Goal: Communication & Community: Answer question/provide support

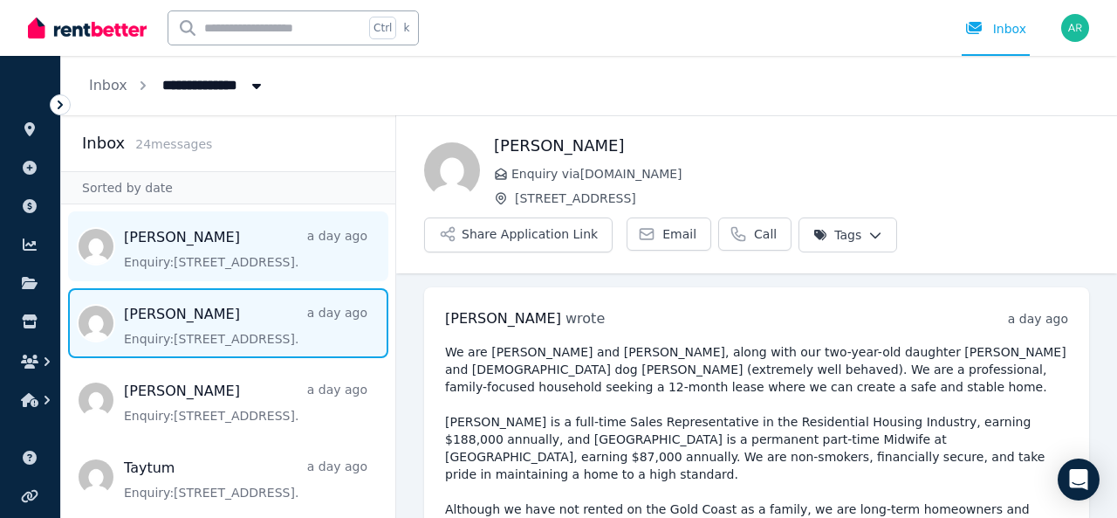
scroll to position [297, 0]
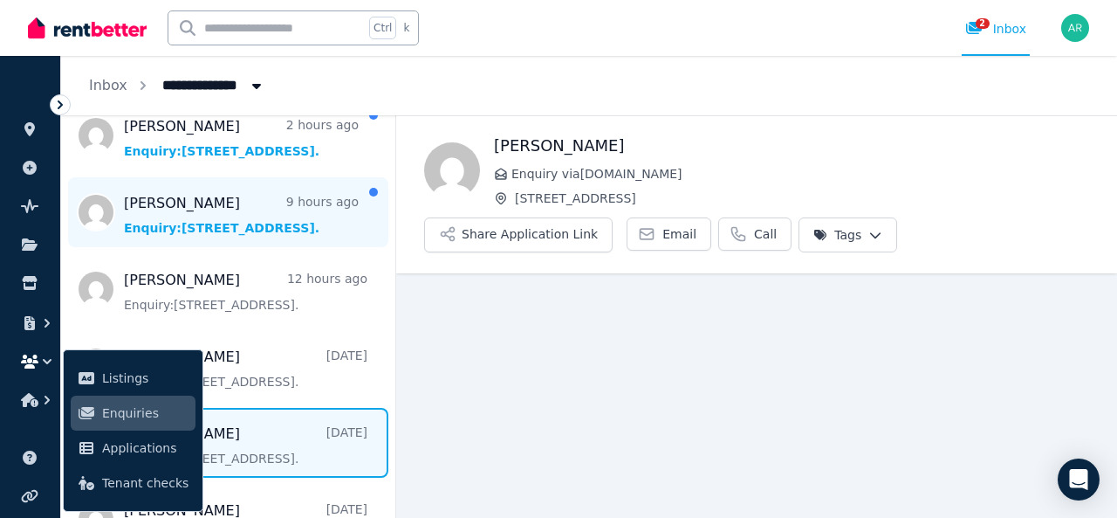
scroll to position [107, 0]
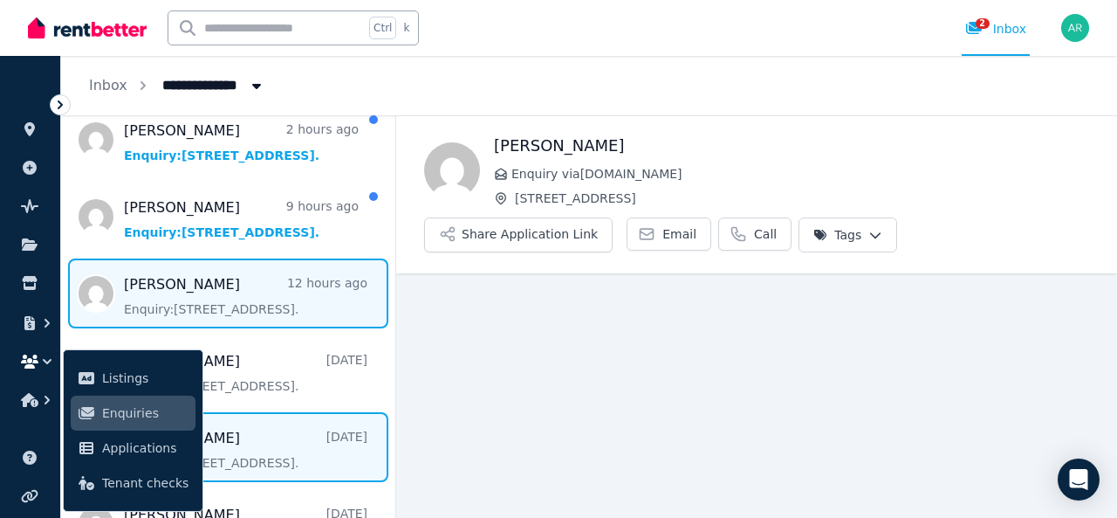
click at [251, 306] on span "Message list" at bounding box center [228, 293] width 334 height 70
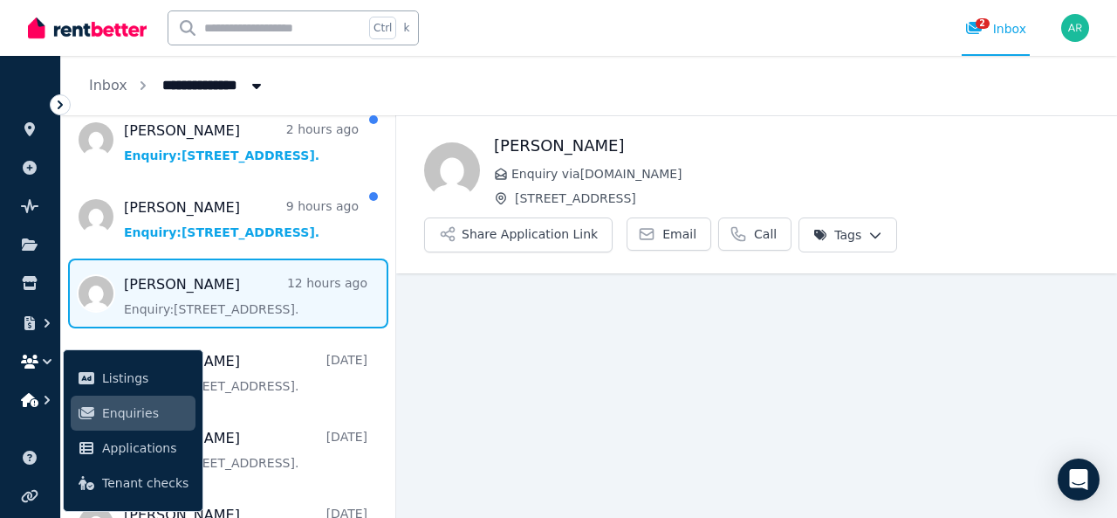
click at [37, 395] on icon "button" at bounding box center [29, 400] width 17 height 14
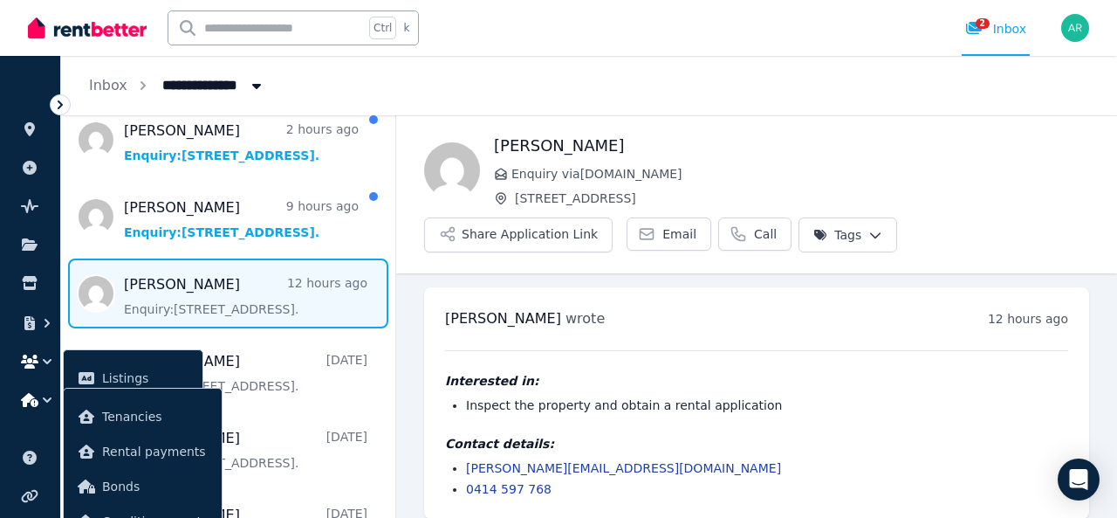
scroll to position [14, 0]
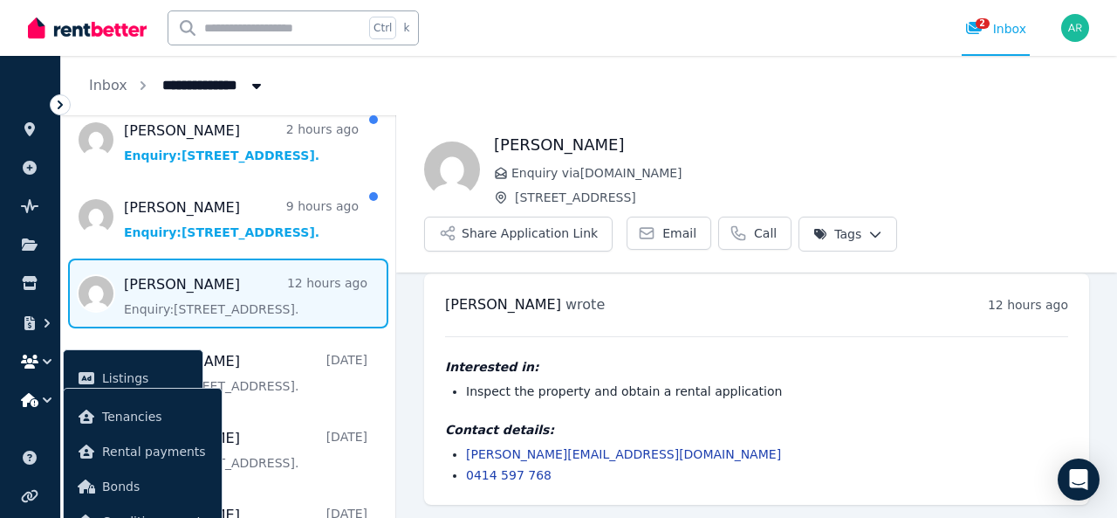
click at [44, 368] on icon "button" at bounding box center [46, 361] width 17 height 17
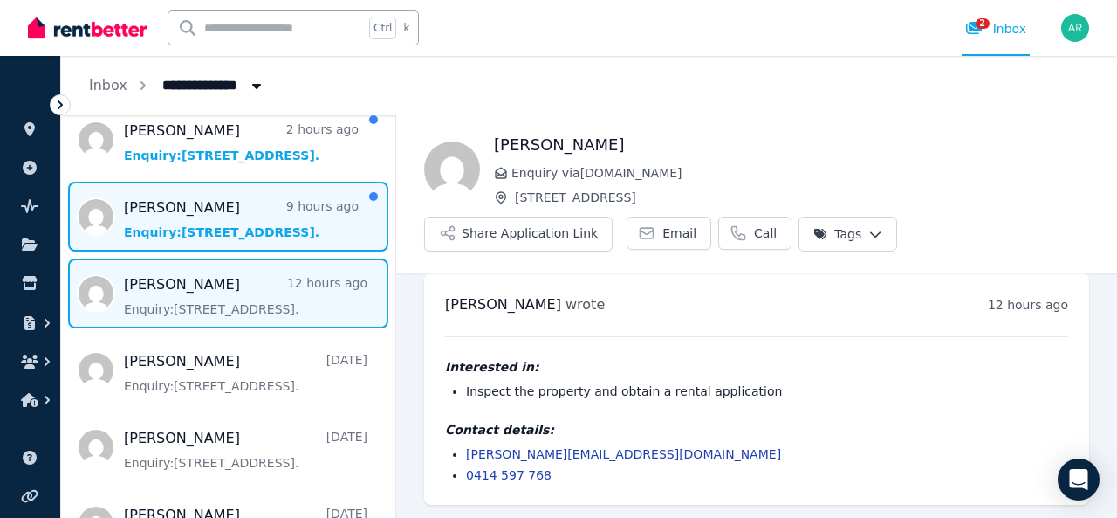
click at [223, 237] on span "Message list" at bounding box center [228, 217] width 334 height 70
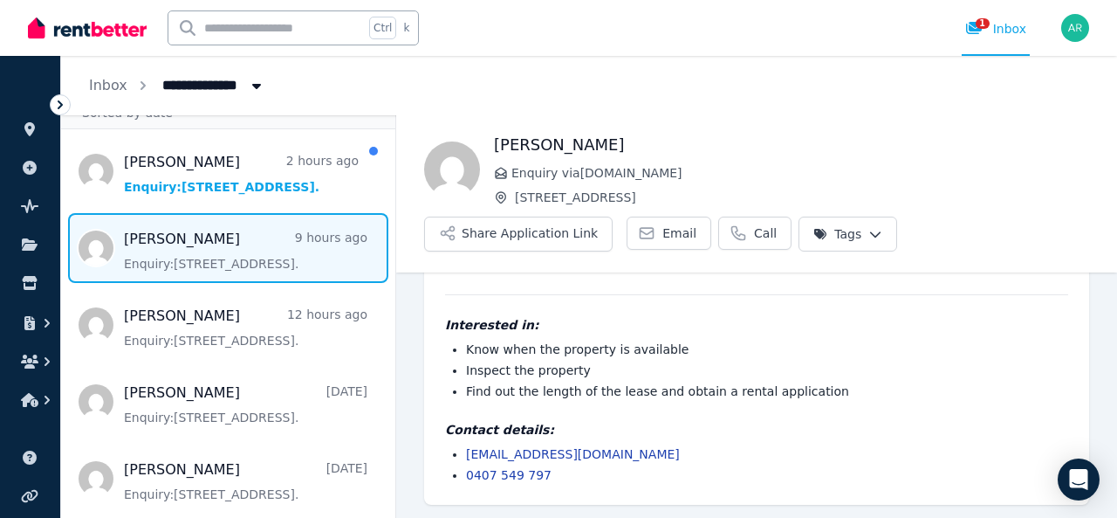
scroll to position [72, 0]
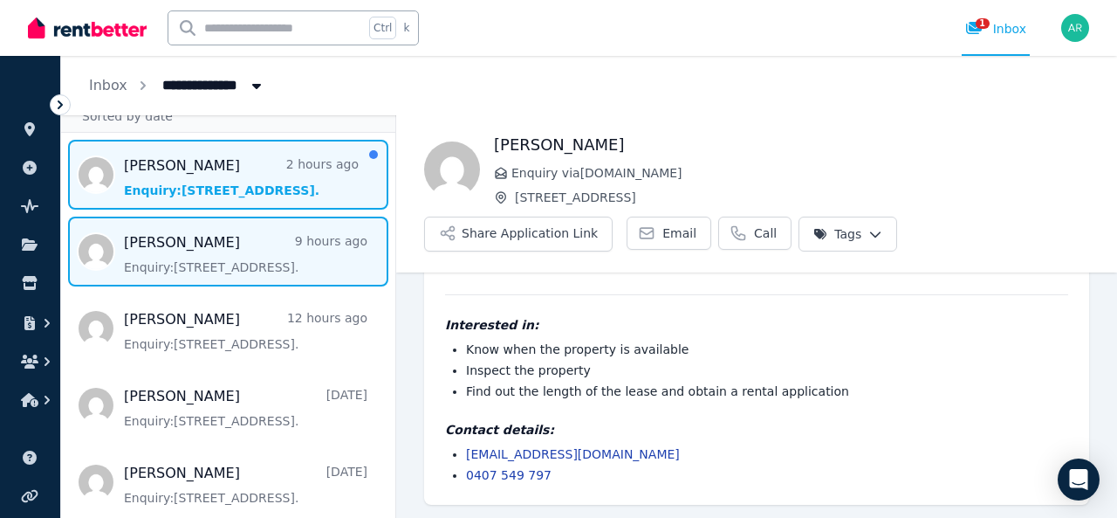
click at [217, 188] on span "Message list" at bounding box center [228, 175] width 334 height 70
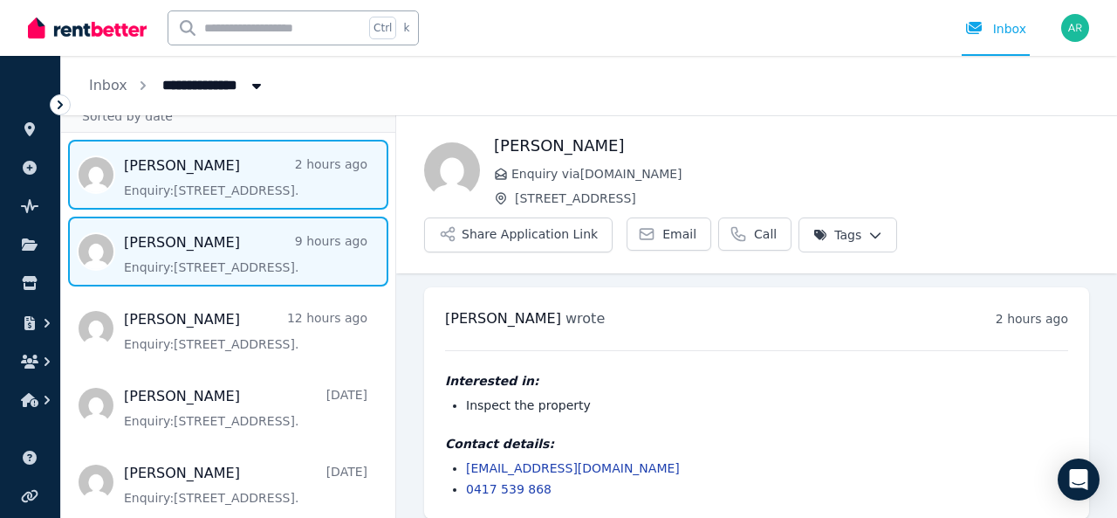
click at [231, 225] on span "Message list" at bounding box center [228, 252] width 334 height 70
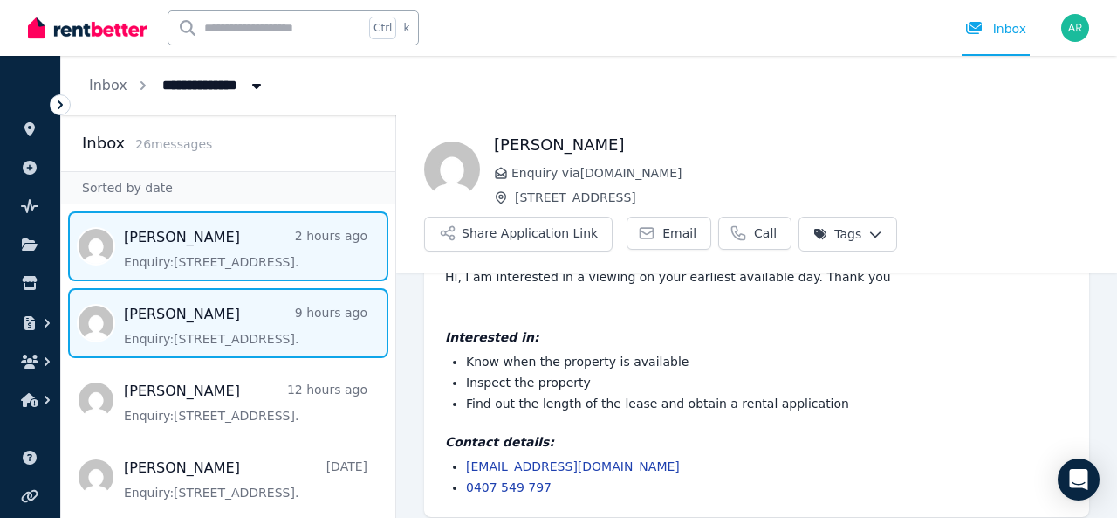
click at [203, 262] on span "Message list" at bounding box center [228, 246] width 334 height 70
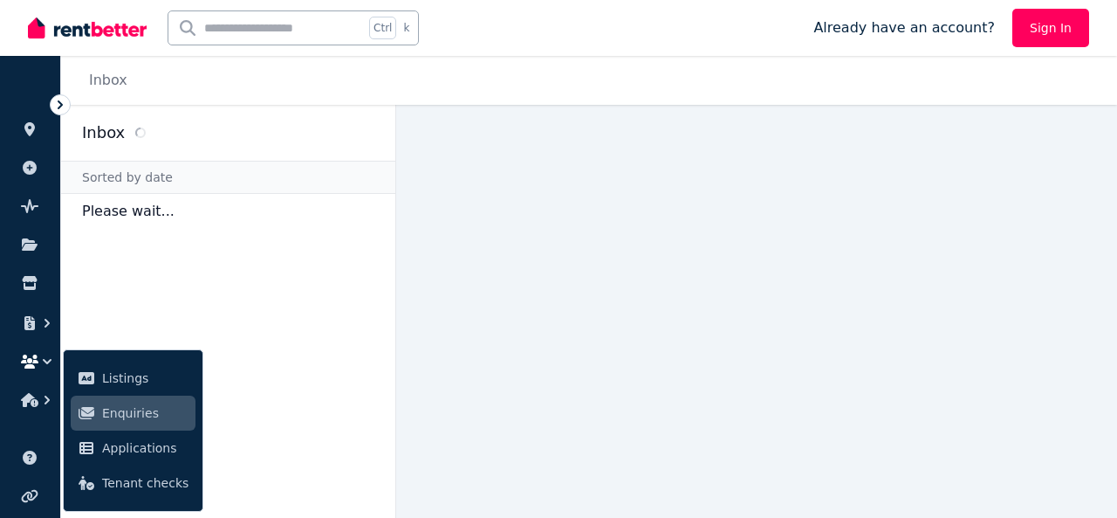
click at [45, 354] on icon "button" at bounding box center [46, 361] width 17 height 17
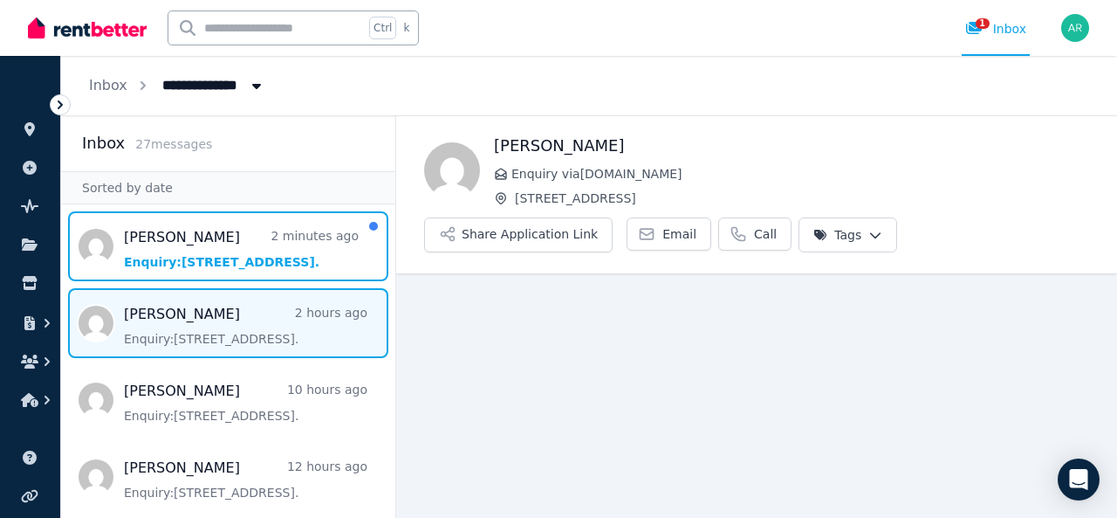
click at [229, 254] on span "Message list" at bounding box center [228, 246] width 334 height 70
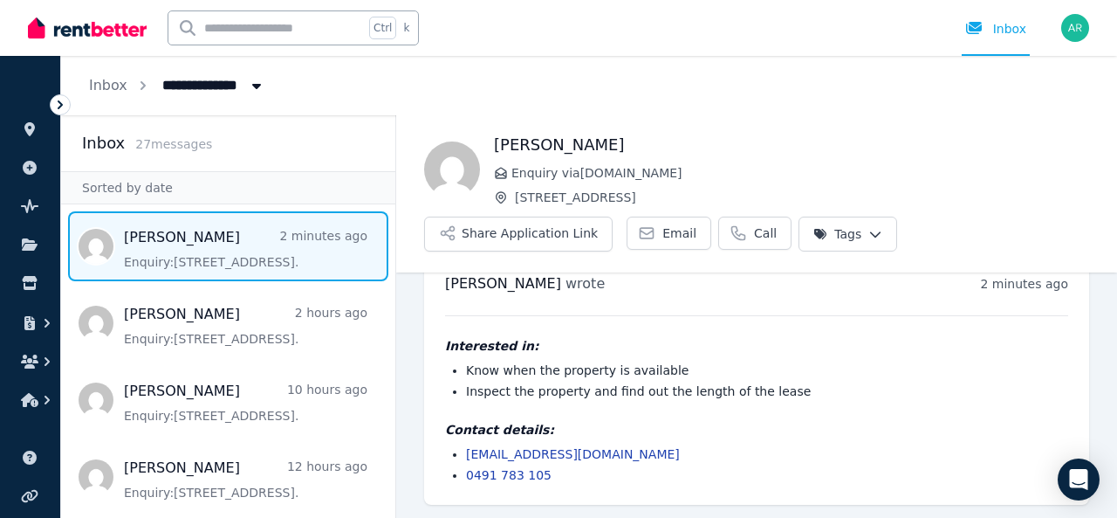
scroll to position [34, 0]
drag, startPoint x: 533, startPoint y: 285, endPoint x: 437, endPoint y: 285, distance: 96.0
click at [437, 285] on div "Tom Chanarin wrote 2 minutes ago 10:31 am on Thu, 4 Sep 2025 Interested in: Kno…" at bounding box center [756, 379] width 665 height 252
copy span "Tom Chanarin"
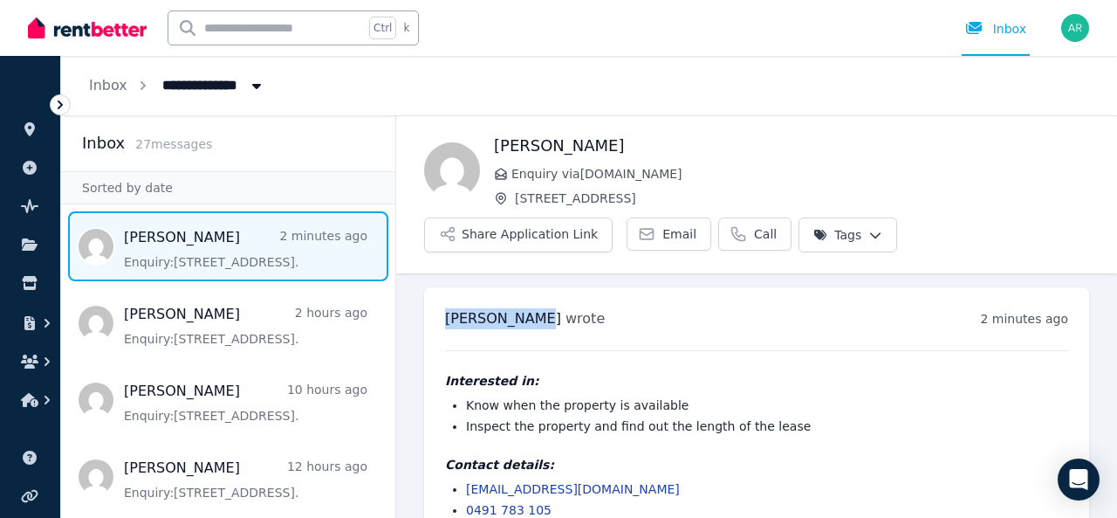
scroll to position [2, 0]
